Goal: Transaction & Acquisition: Purchase product/service

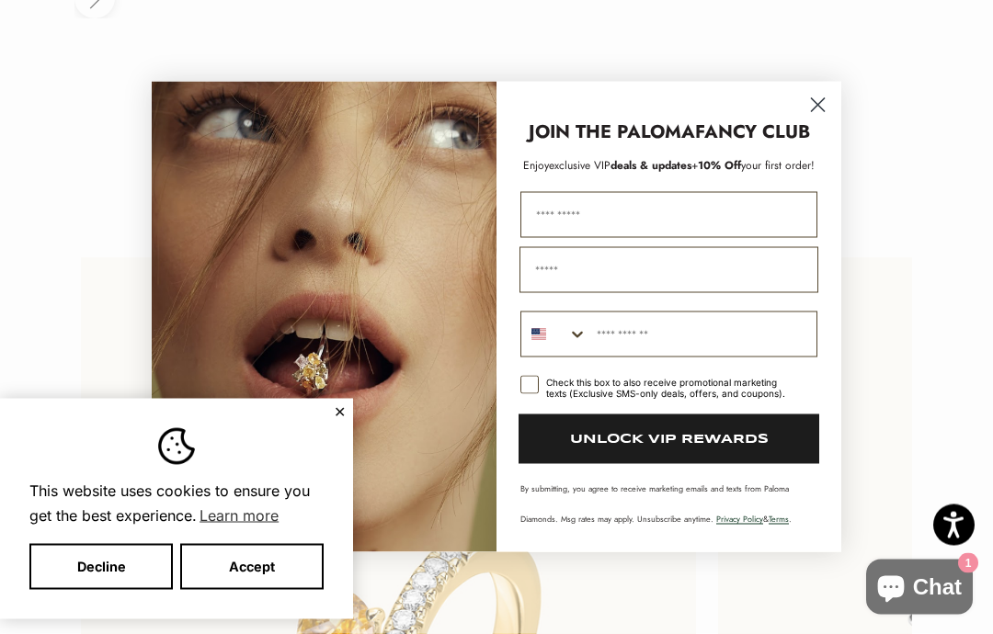
scroll to position [3369, 0]
click at [831, 99] on circle "Close dialog" at bounding box center [817, 105] width 30 height 30
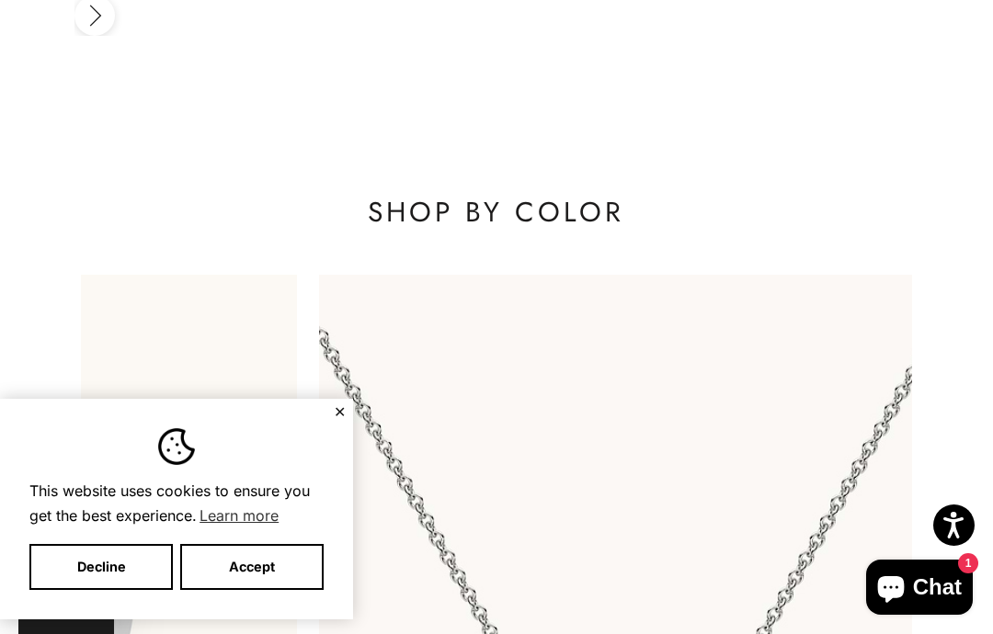
scroll to position [0, 1052]
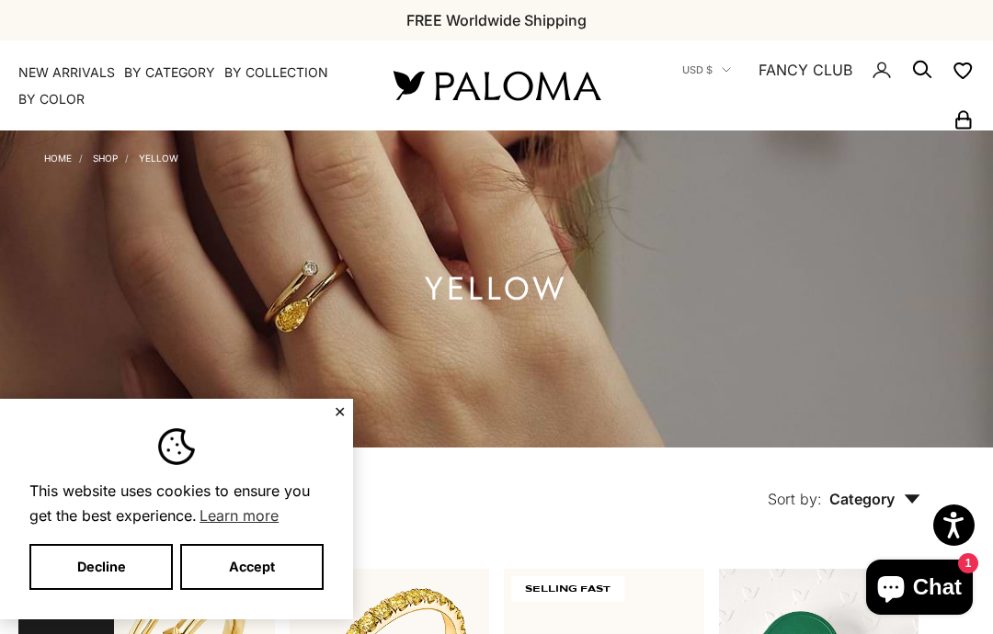
click at [248, 575] on button "Accept" at bounding box center [251, 567] width 143 height 46
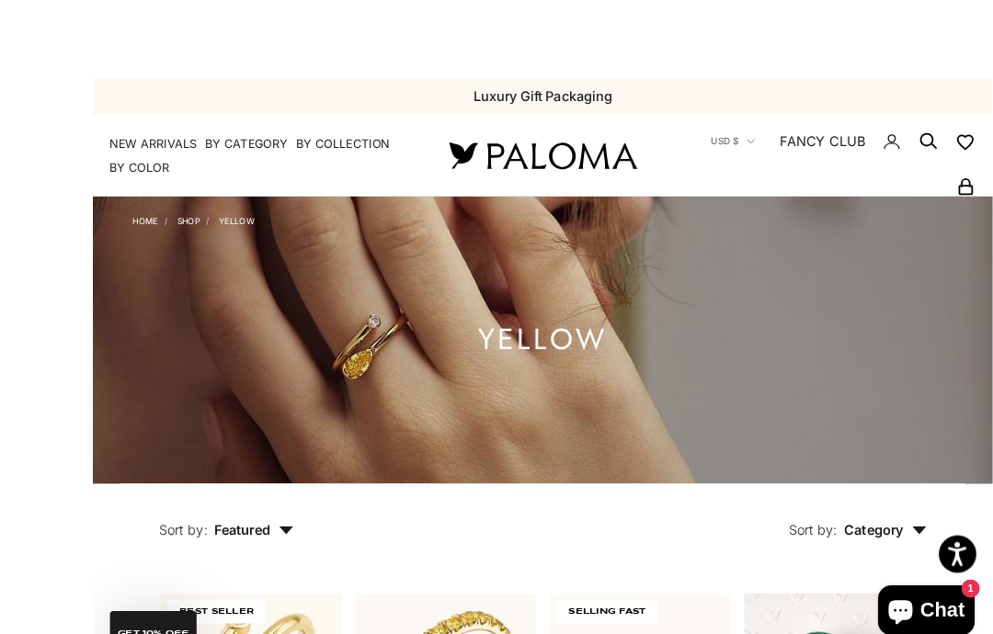
scroll to position [11, 0]
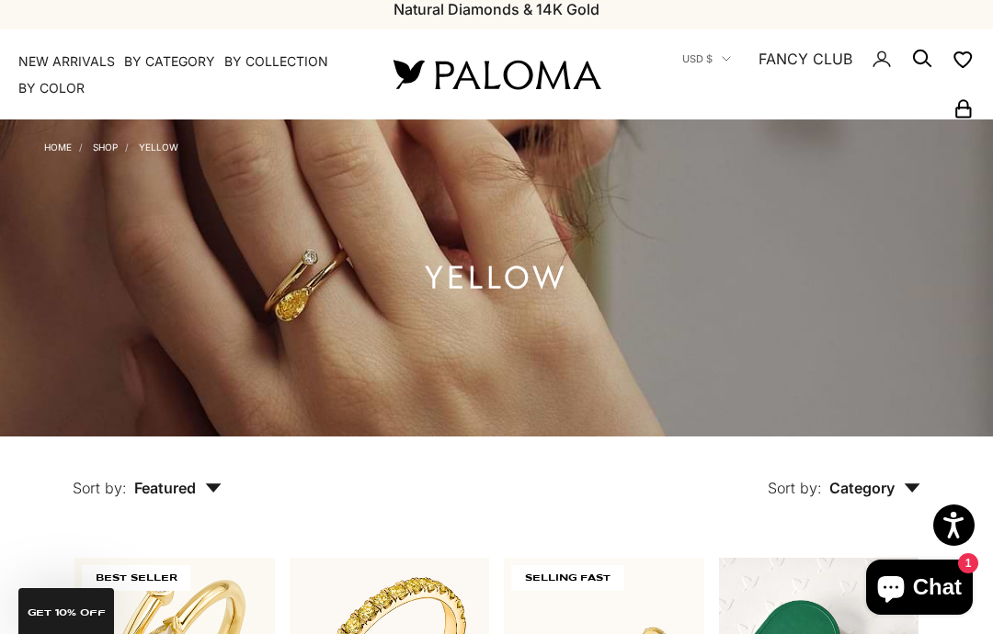
click at [149, 66] on summary "By Category" at bounding box center [169, 61] width 91 height 18
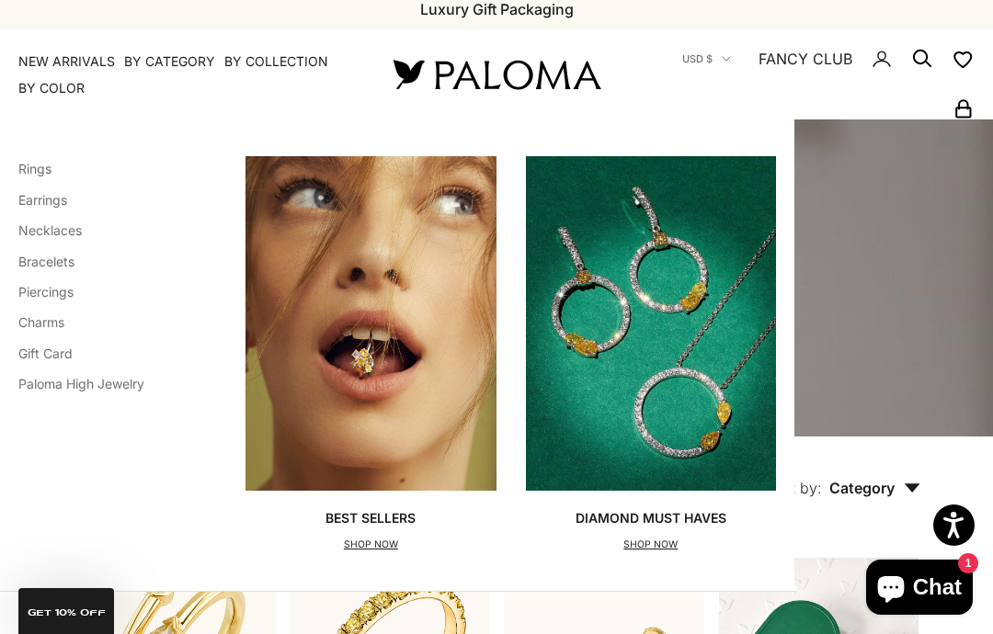
click at [32, 234] on link "Necklaces" at bounding box center [49, 230] width 63 height 16
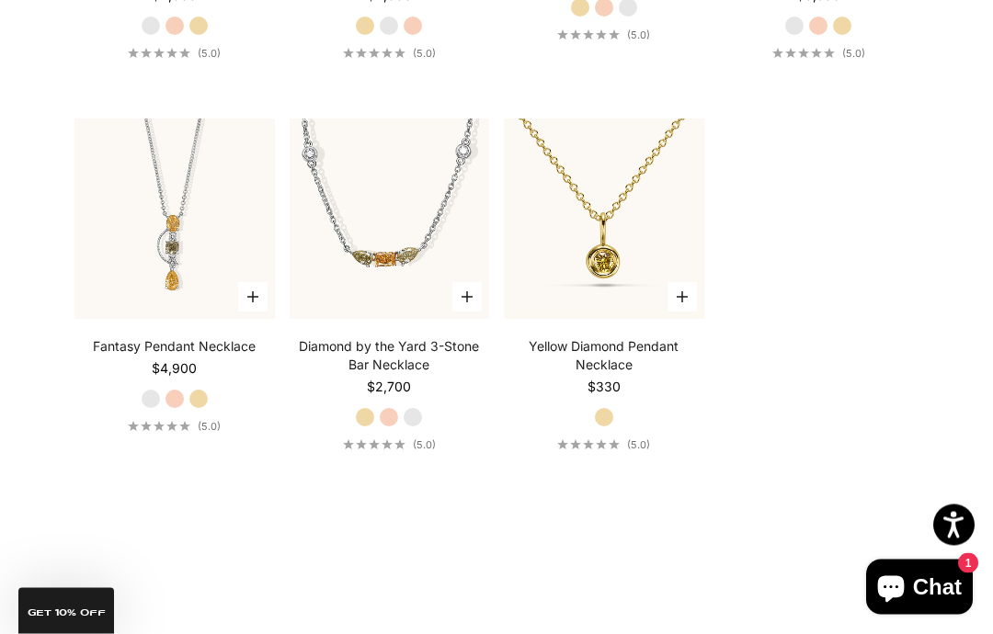
scroll to position [2093, 0]
